Goal: Find specific page/section: Find specific page/section

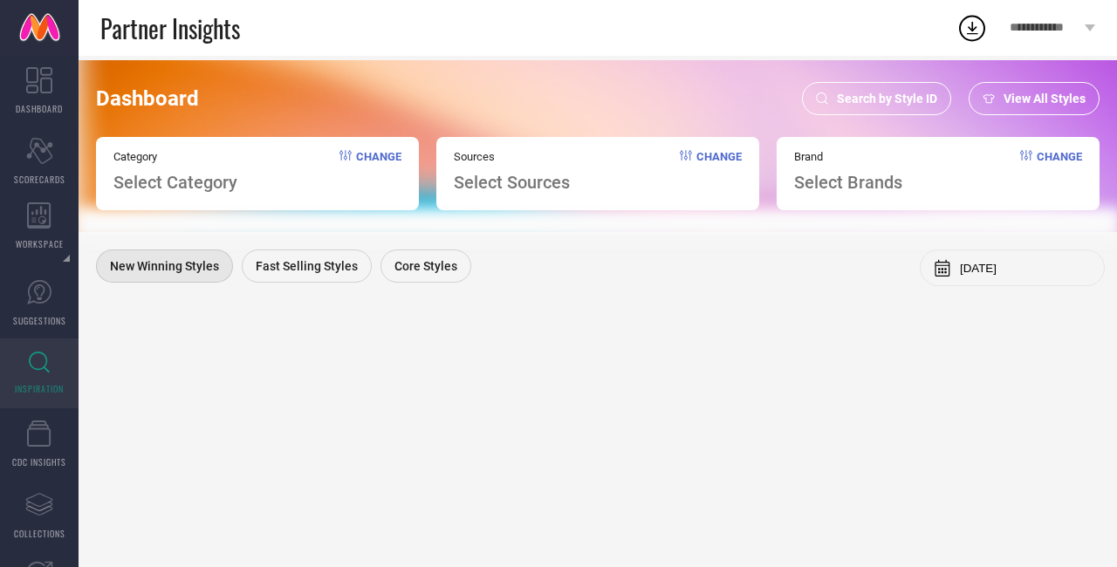
click at [877, 109] on div "Search by Style ID" at bounding box center [876, 98] width 149 height 33
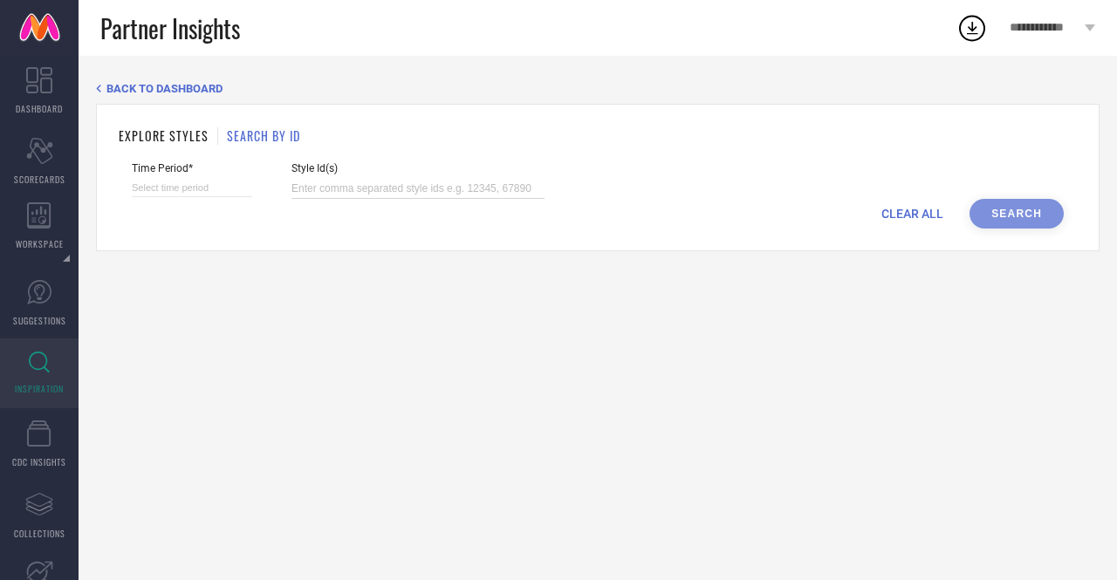
click at [349, 189] on input at bounding box center [417, 189] width 253 height 20
paste input "30063129 30063126 30063124 30063122 28219632 30064811 15557590 8717979 9162839 …"
type input "30063129 30063126 30063124 30063122 28219632 30064811 15557590 8717979 9162839 …"
select select "7"
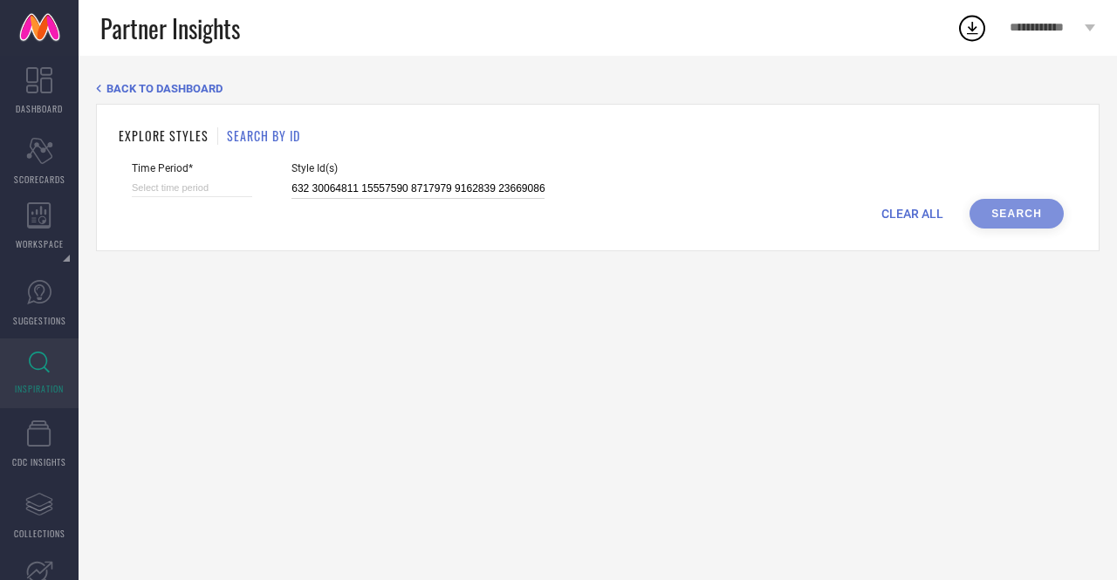
select select "2025"
select select "8"
select select "2025"
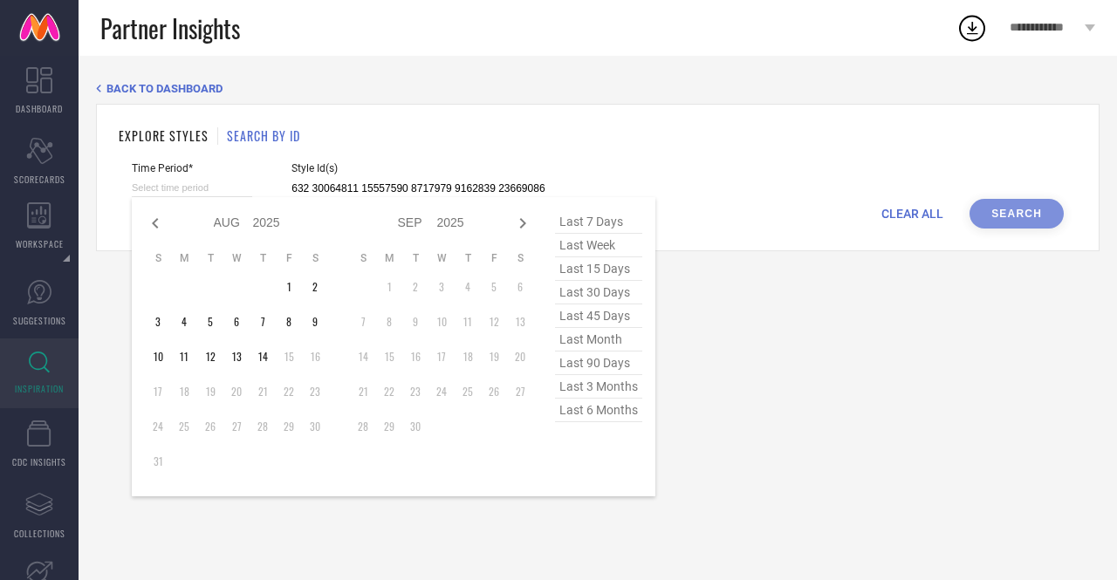
click at [190, 196] on input at bounding box center [192, 188] width 120 height 18
type input "30063129 30063126 30063124 30063122 28219632 30064811 15557590 8717979 9162839 …"
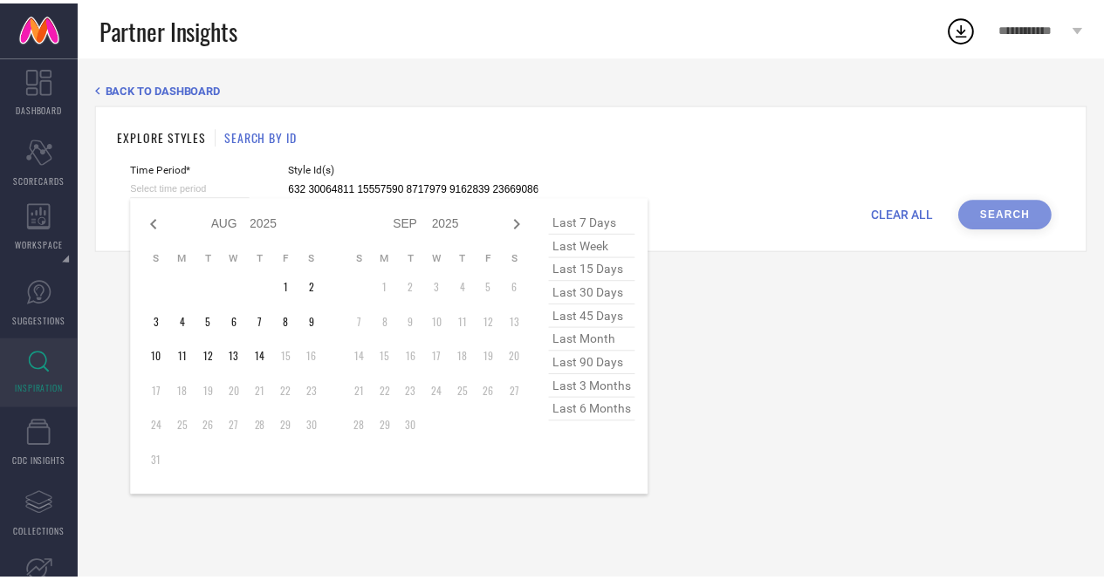
scroll to position [0, 0]
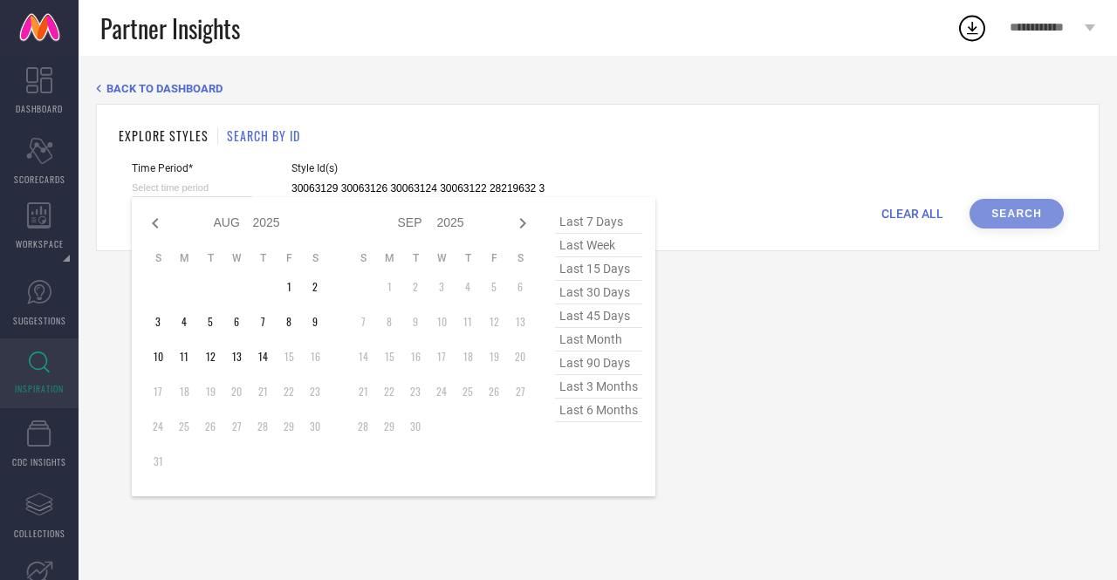
click at [595, 418] on span "last 6 months" at bounding box center [598, 411] width 87 height 24
type input "[DATE] to [DATE]"
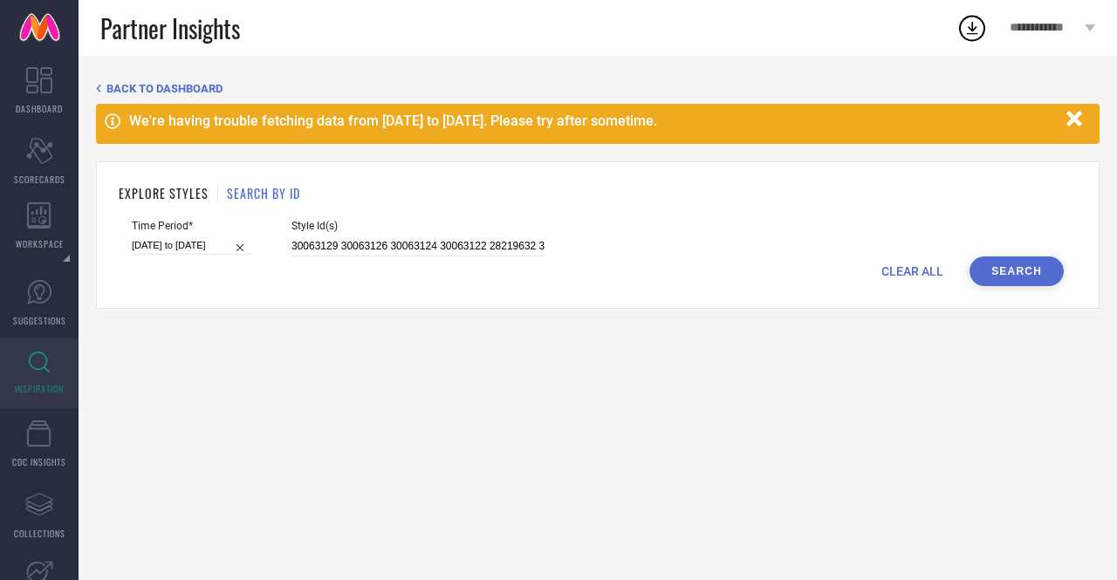
click at [1016, 268] on button "Search" at bounding box center [1016, 272] width 94 height 30
click at [1077, 118] on icon "button" at bounding box center [1073, 118] width 15 height 15
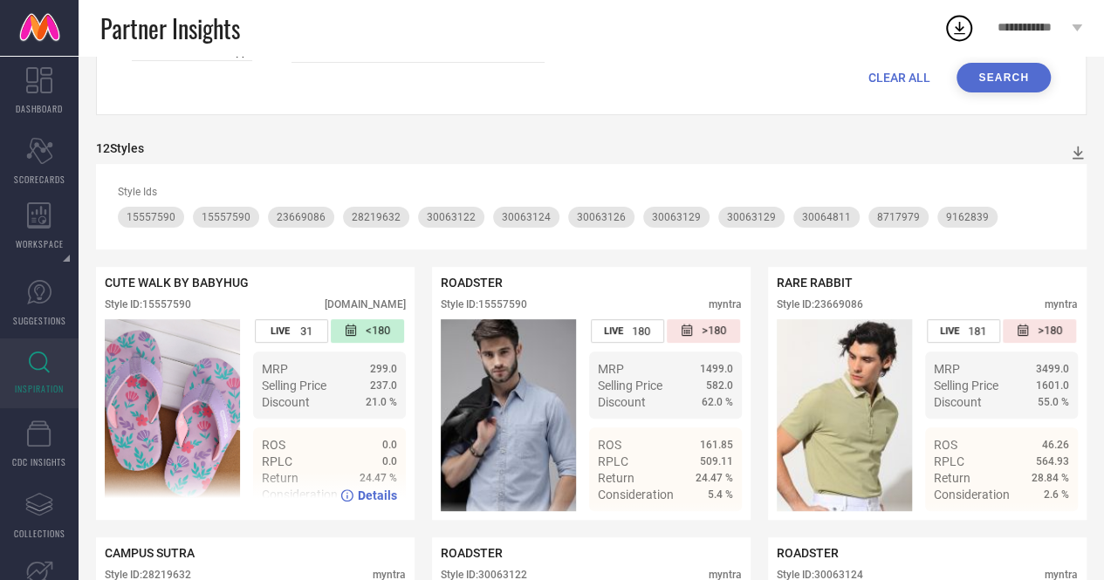
scroll to position [97, 0]
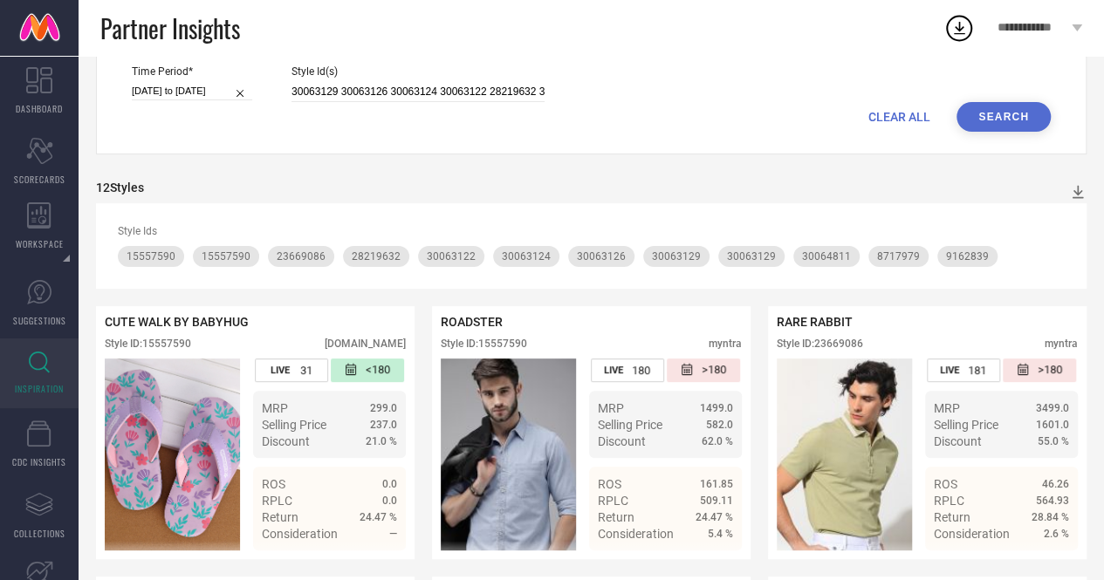
click at [887, 121] on span "CLEAR ALL" at bounding box center [899, 117] width 62 height 14
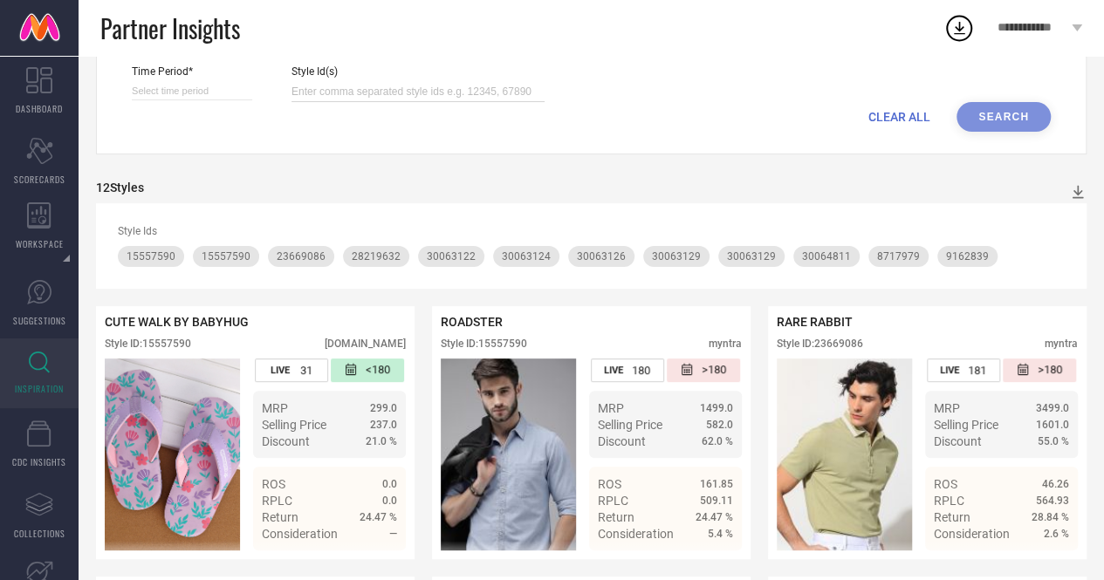
click at [382, 97] on input at bounding box center [417, 92] width 253 height 20
paste input "28219632 15557590 8717979 8717975 22219724 23667036 21281956 17091614 20384228"
type input "28219632 15557590 8717979 8717975 22219724 23667036 21281956 17091614 20384228"
select select "7"
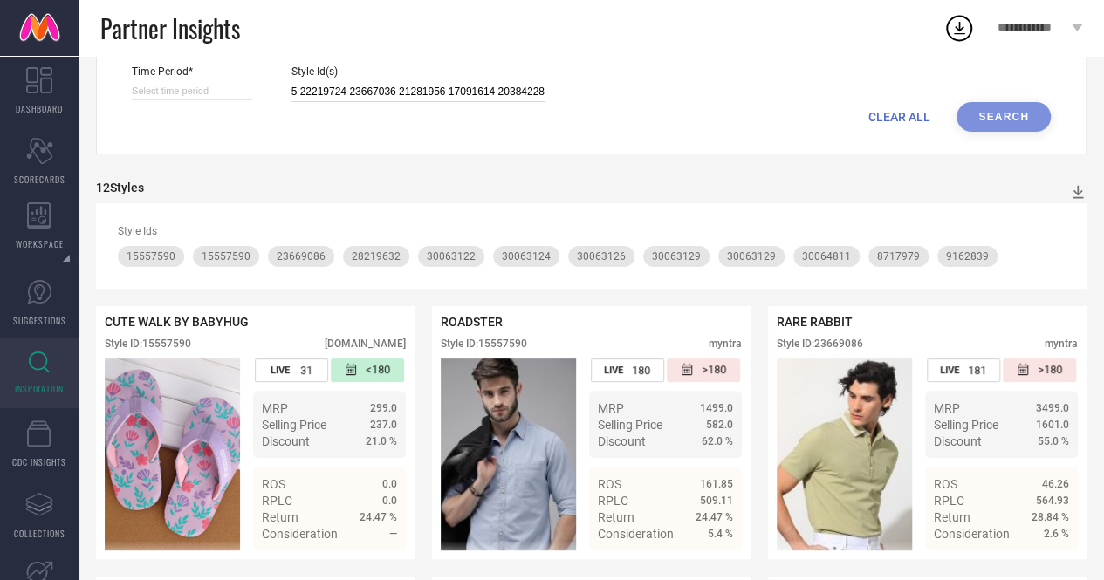
select select "2025"
select select "8"
select select "2025"
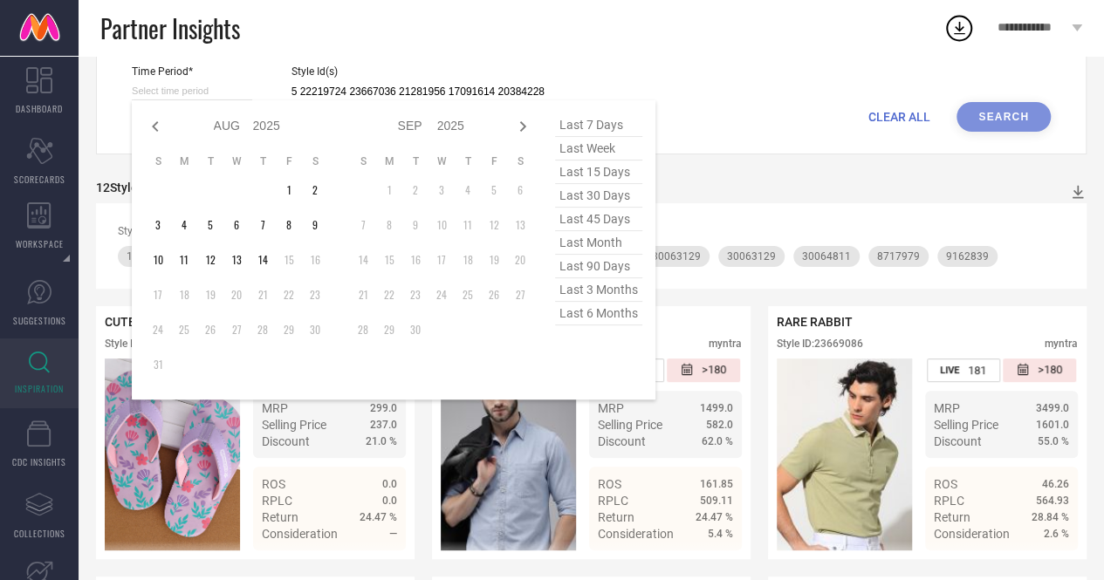
click at [188, 97] on input at bounding box center [192, 91] width 120 height 18
type input "28219632 15557590 8717979 8717975 22219724 23667036 21281956 17091614 20384228"
click at [593, 313] on span "last 6 months" at bounding box center [598, 314] width 87 height 24
type input "[DATE] to [DATE]"
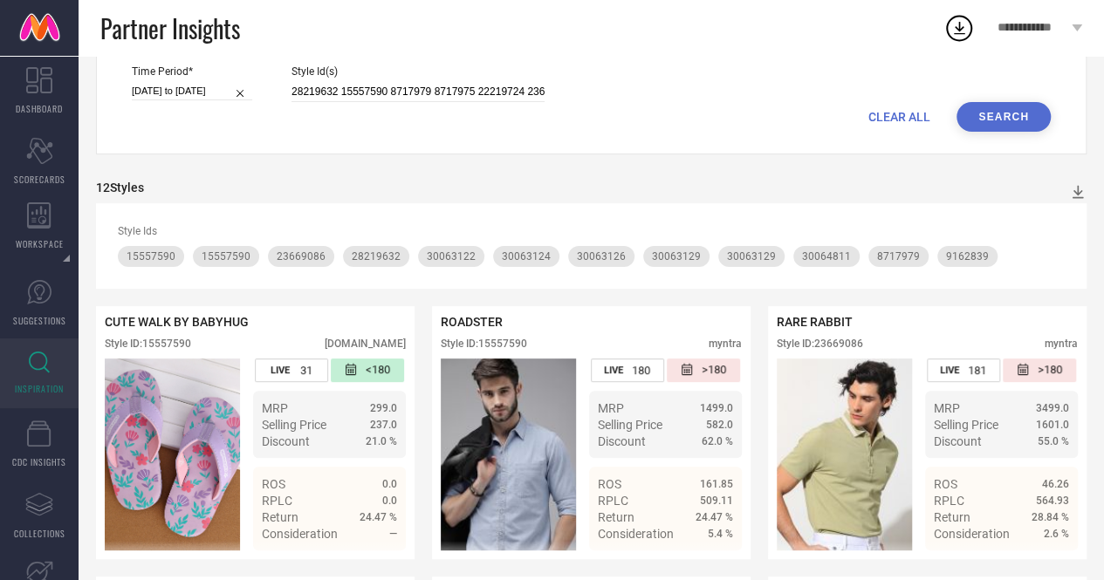
click at [995, 125] on button "Search" at bounding box center [1003, 117] width 94 height 30
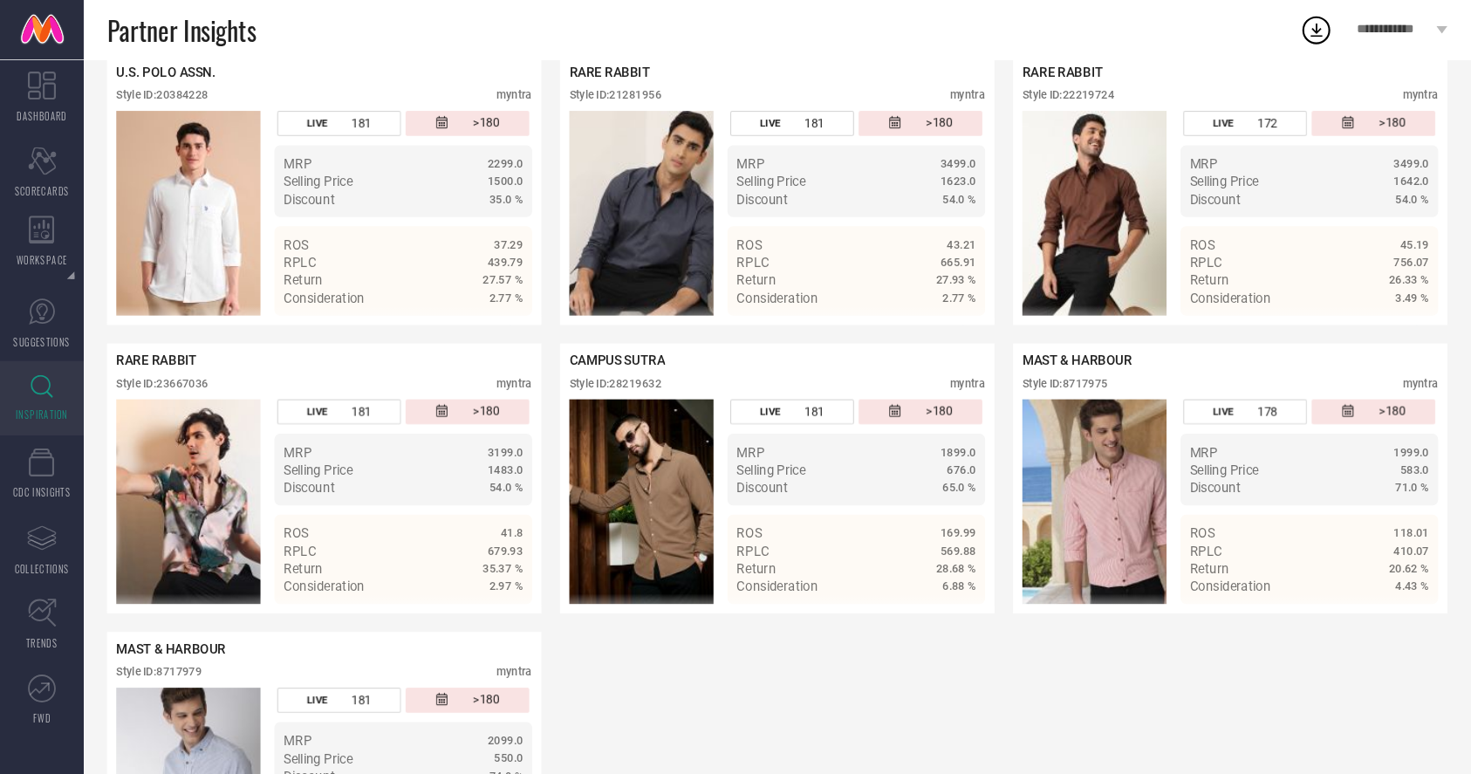
scroll to position [466, 0]
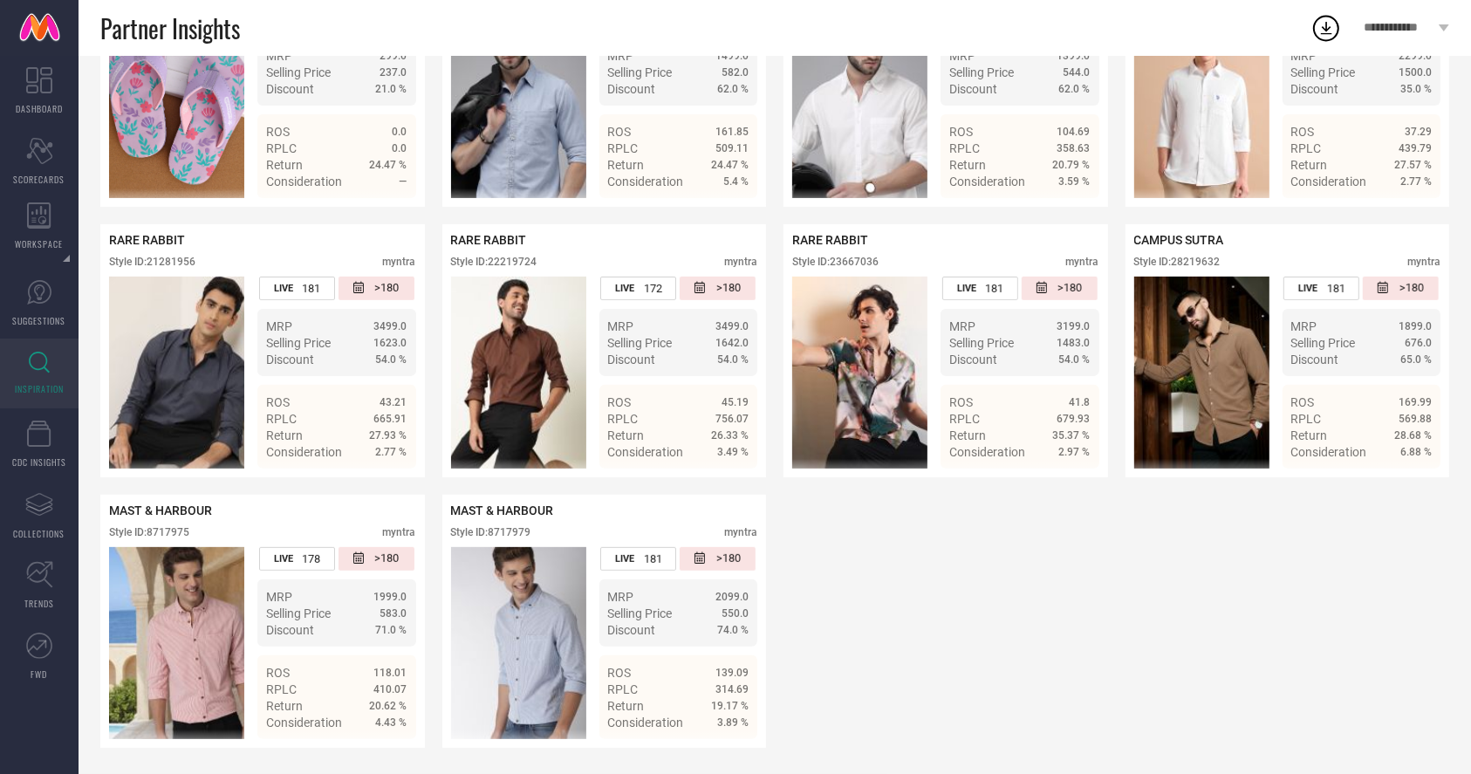
drag, startPoint x: 1081, startPoint y: 3, endPoint x: 791, endPoint y: 617, distance: 679.2
click at [791, 566] on div "CUTE WALK BY BABYHUG Style ID: 15557590 [DOMAIN_NAME] LIVE 31 <180 MRP 299.0 Se…" at bounding box center [774, 351] width 1349 height 794
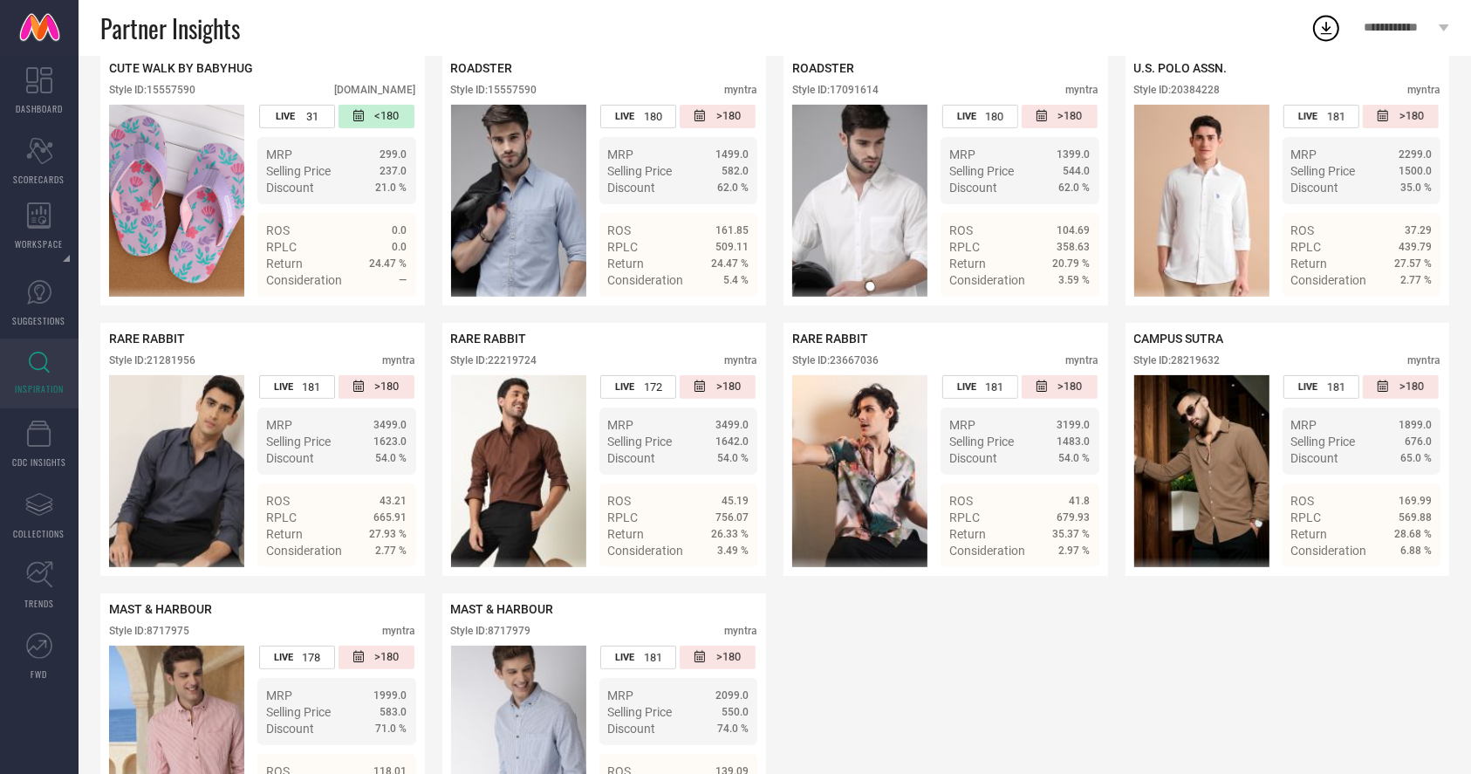
scroll to position [0, 0]
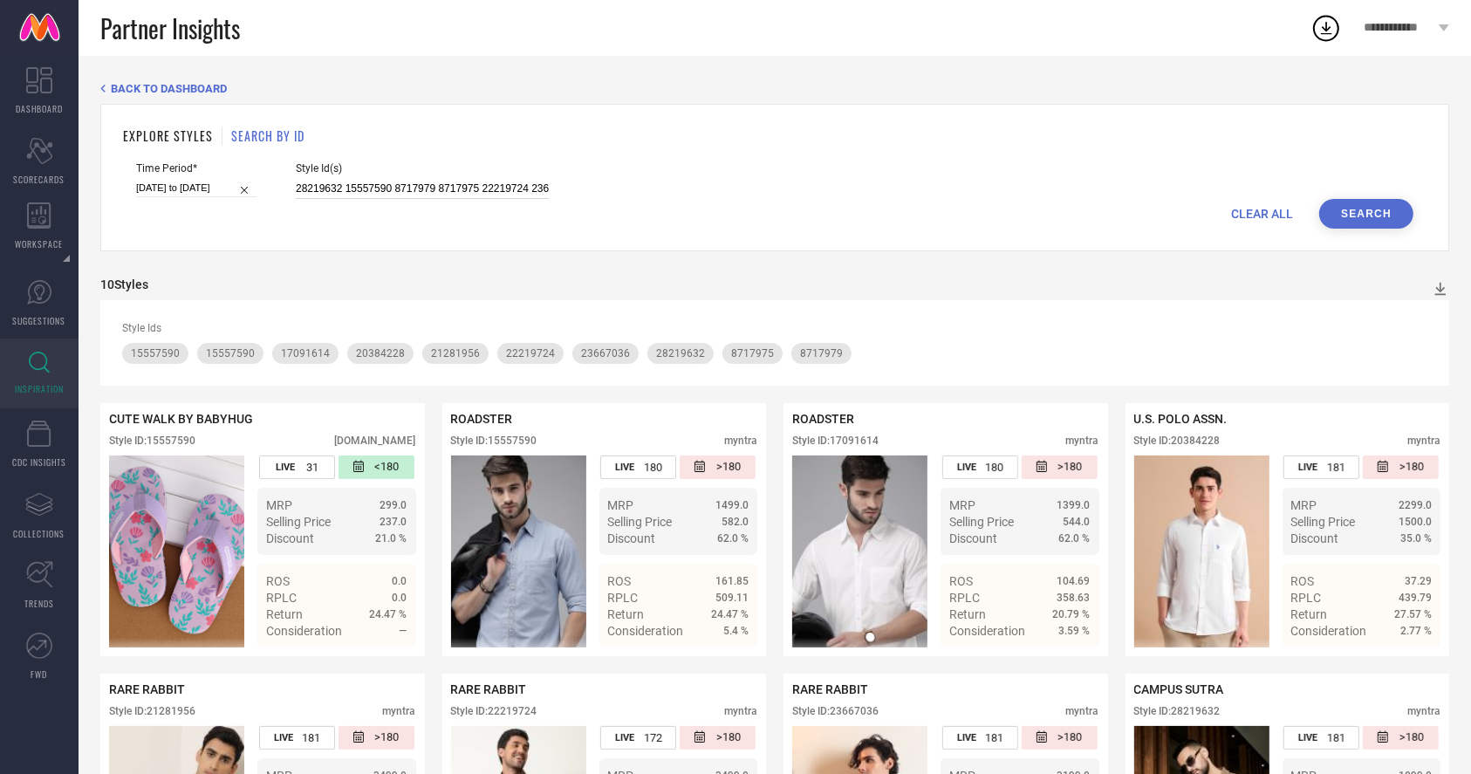
click at [454, 196] on input "28219632 15557590 8717979 8717975 22219724 23667036 21281956 17091614 20384228" at bounding box center [422, 189] width 253 height 20
paste input "28219632 8717979 8717975 22219724 23667036 21281956 17091614 20384228 2444566 1…"
type input "28219632 8717979 8717975 22219724 23667036 21281956 17091614 20384228 2444566 1…"
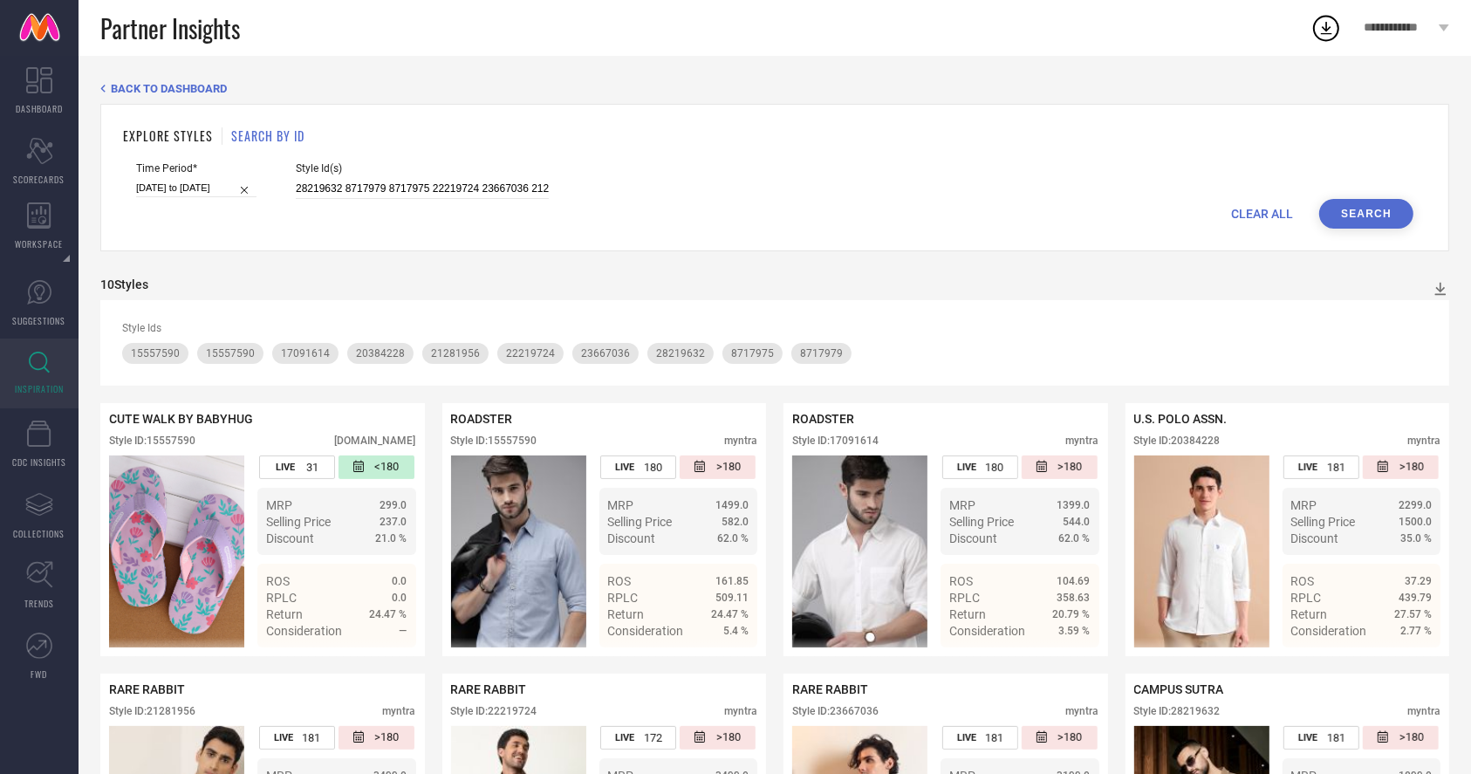
click at [1116, 216] on button "Search" at bounding box center [1366, 214] width 94 height 30
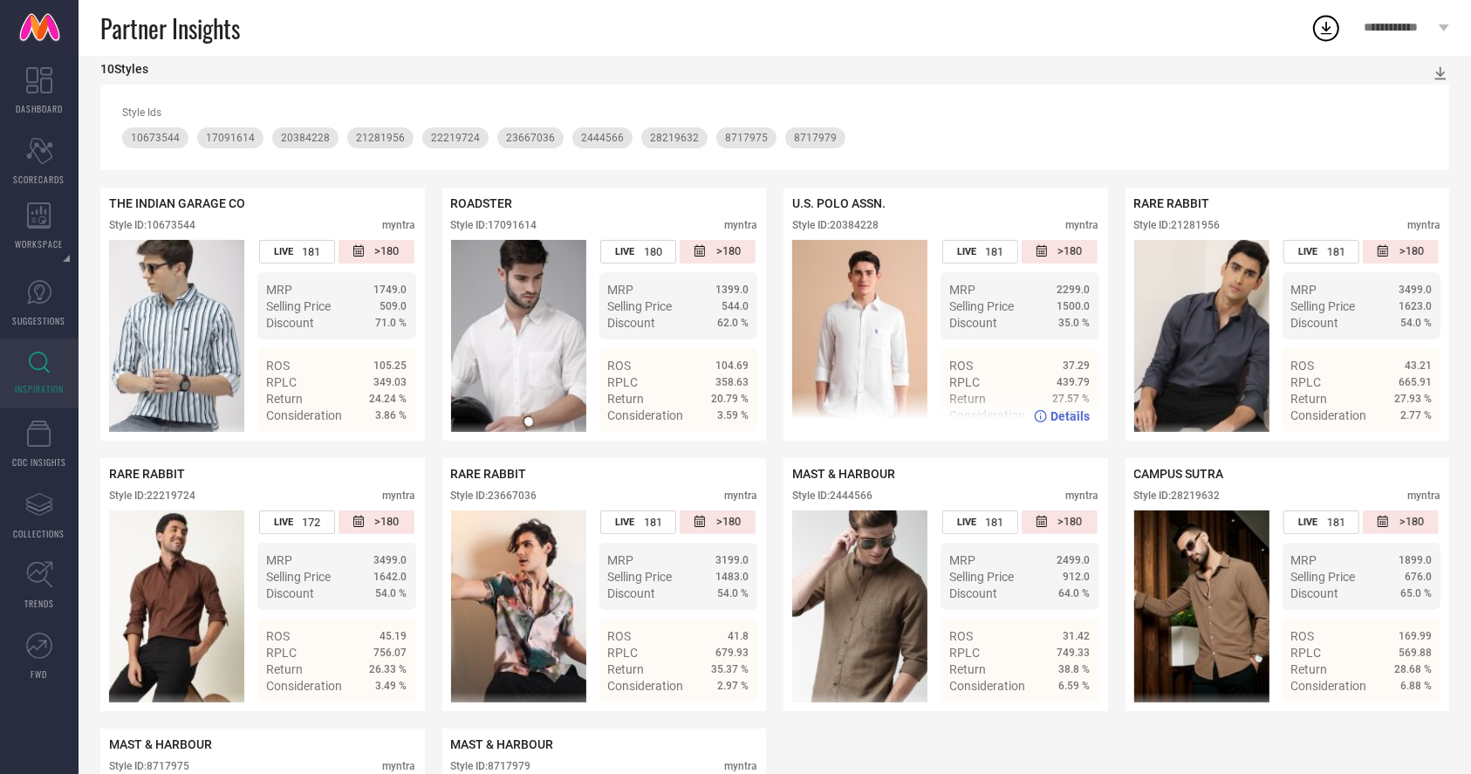
scroll to position [206, 0]
